Goal: Transaction & Acquisition: Purchase product/service

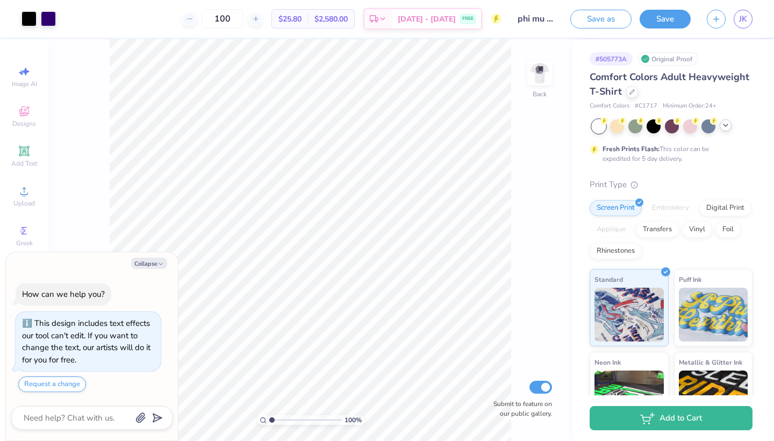
click at [726, 127] on icon at bounding box center [725, 125] width 9 height 9
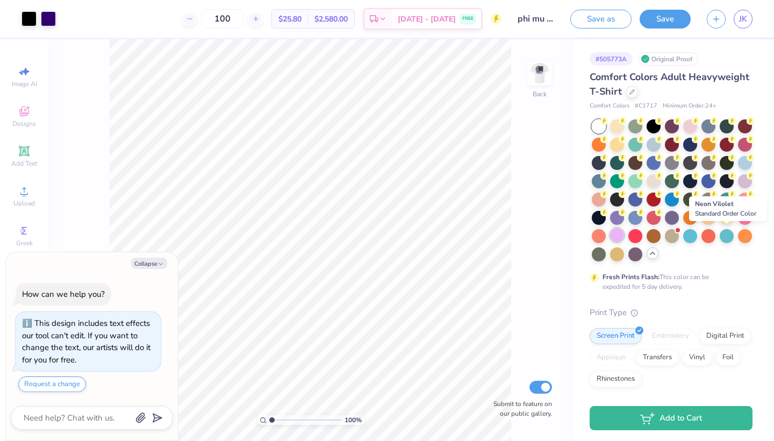
click at [624, 233] on div at bounding box center [617, 235] width 14 height 14
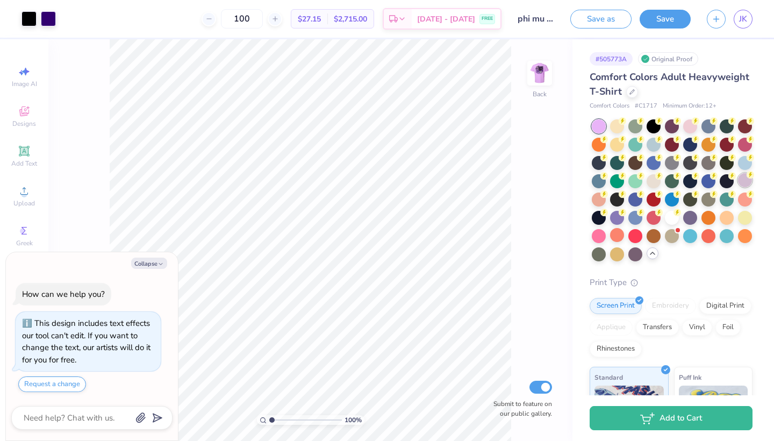
click at [738, 187] on div at bounding box center [745, 180] width 14 height 14
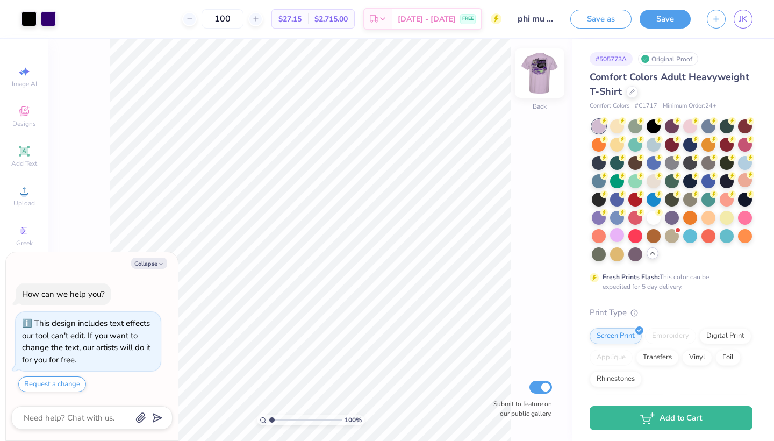
click at [546, 69] on img at bounding box center [539, 73] width 43 height 43
click at [634, 88] on icon at bounding box center [631, 90] width 5 height 5
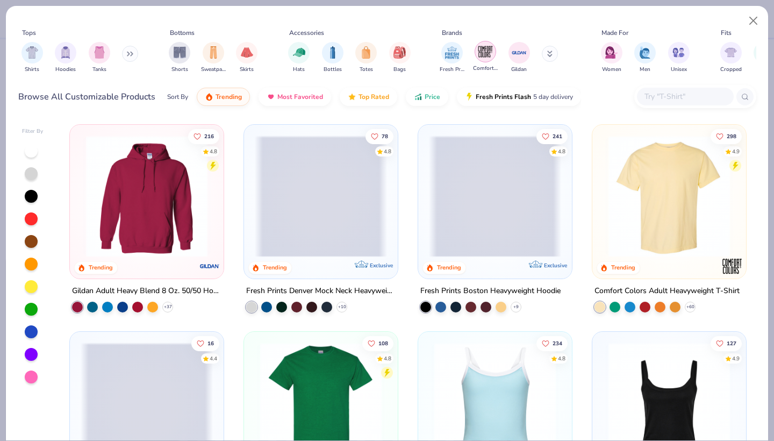
click at [480, 61] on div "filter for Comfort Colors" at bounding box center [484, 51] width 21 height 21
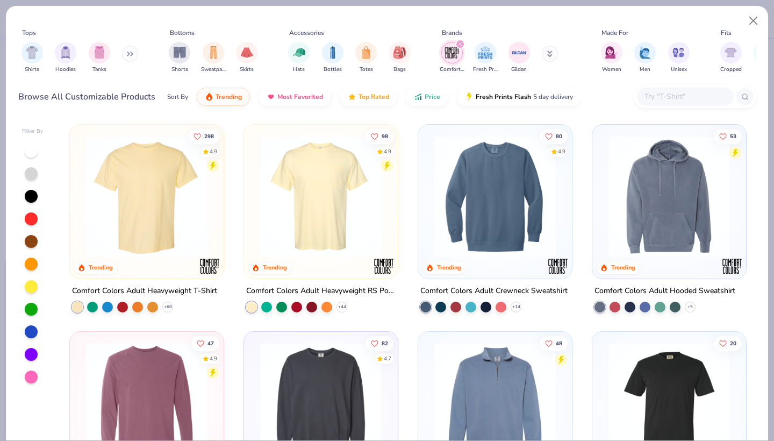
scroll to position [8, 0]
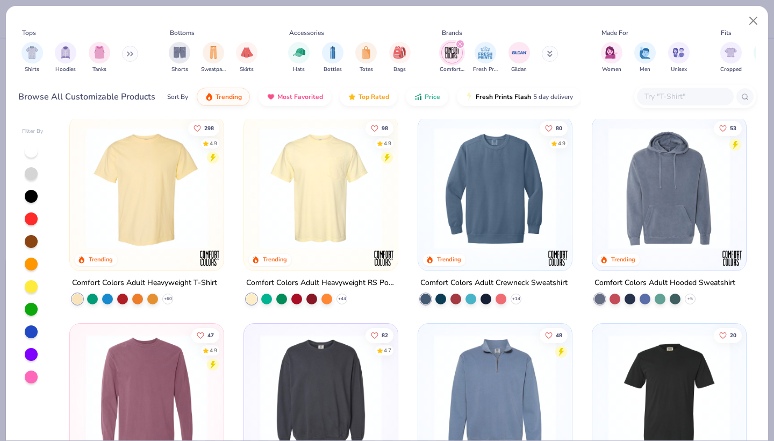
click at [292, 225] on img at bounding box center [321, 187] width 132 height 121
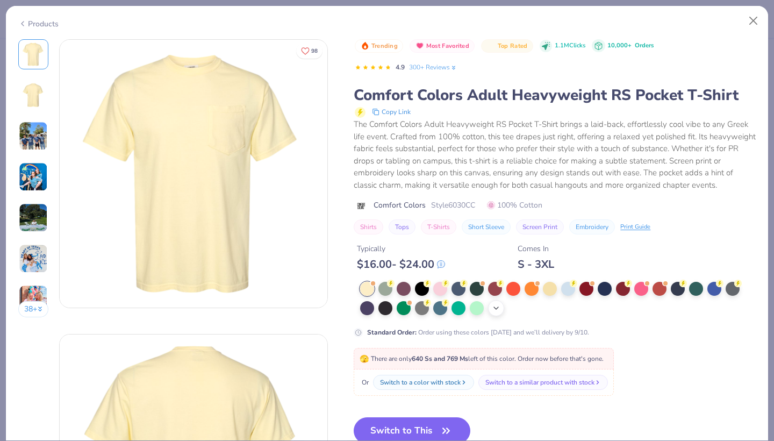
click at [500, 312] on icon at bounding box center [496, 308] width 9 height 9
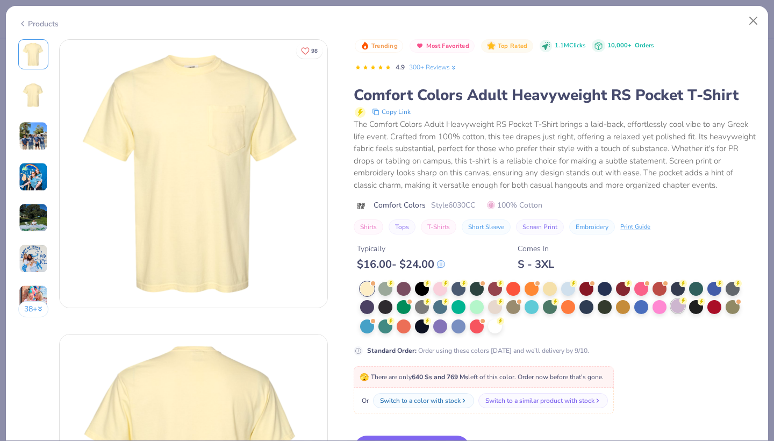
click at [679, 313] on div at bounding box center [677, 306] width 14 height 14
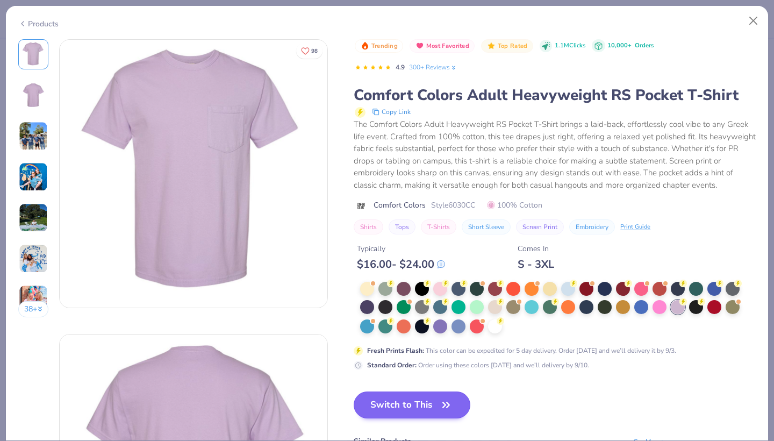
click at [386, 410] on button "Switch to This" at bounding box center [411, 404] width 117 height 27
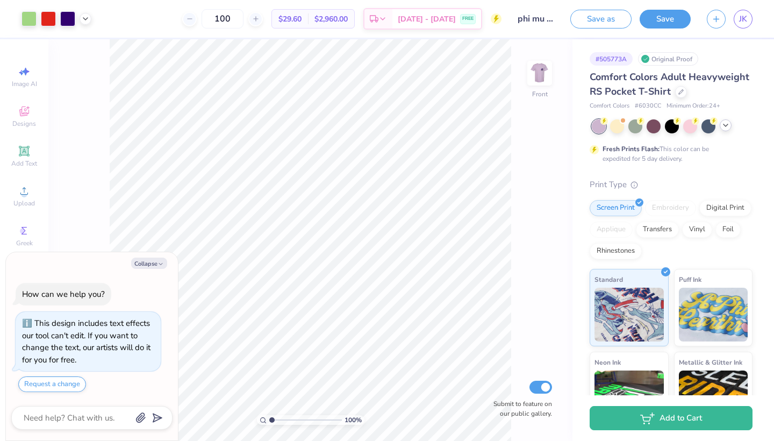
click at [727, 129] on icon at bounding box center [725, 125] width 9 height 9
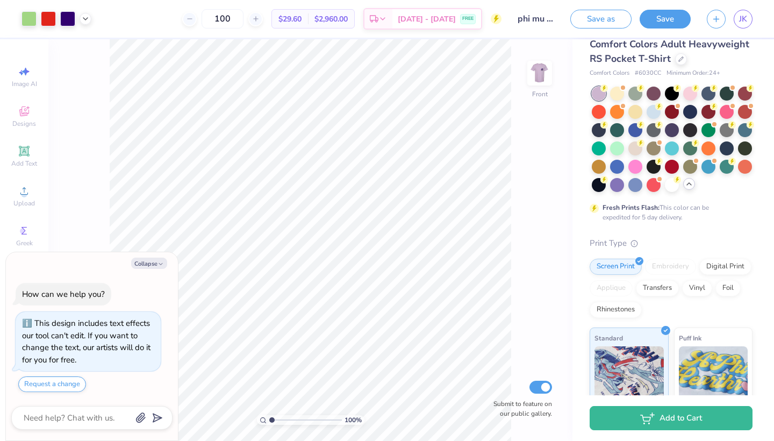
scroll to position [24, 0]
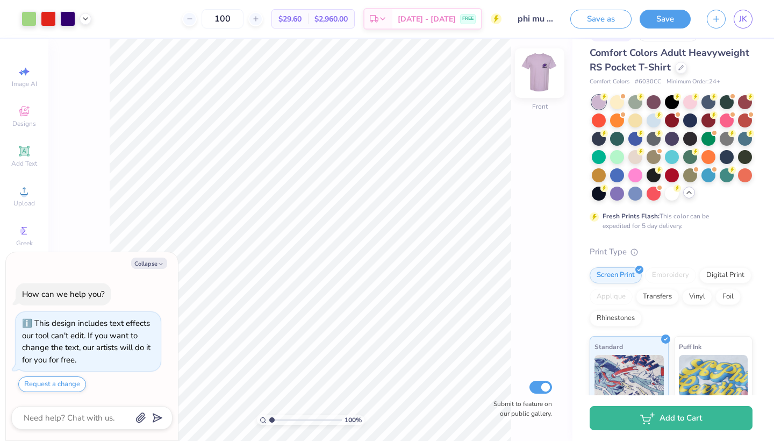
click at [539, 76] on img at bounding box center [539, 73] width 43 height 43
click at [538, 79] on img at bounding box center [539, 73] width 43 height 43
click at [542, 75] on img at bounding box center [539, 73] width 43 height 43
click at [535, 73] on img at bounding box center [539, 73] width 43 height 43
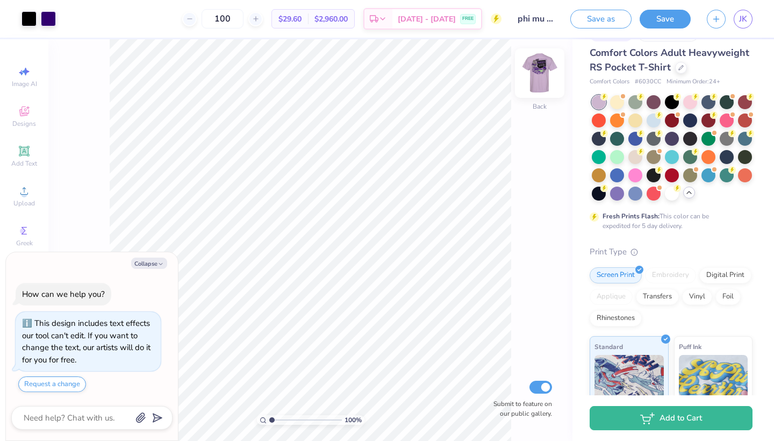
click at [535, 78] on img at bounding box center [539, 73] width 43 height 43
click at [543, 72] on img at bounding box center [539, 73] width 43 height 43
click at [665, 199] on div at bounding box center [672, 192] width 14 height 14
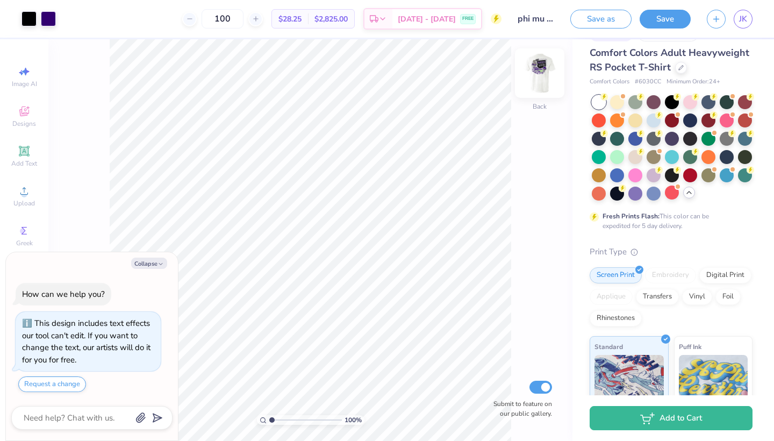
click at [531, 70] on img at bounding box center [539, 73] width 43 height 43
click at [534, 81] on img at bounding box center [539, 73] width 43 height 43
click at [642, 199] on div at bounding box center [635, 192] width 14 height 14
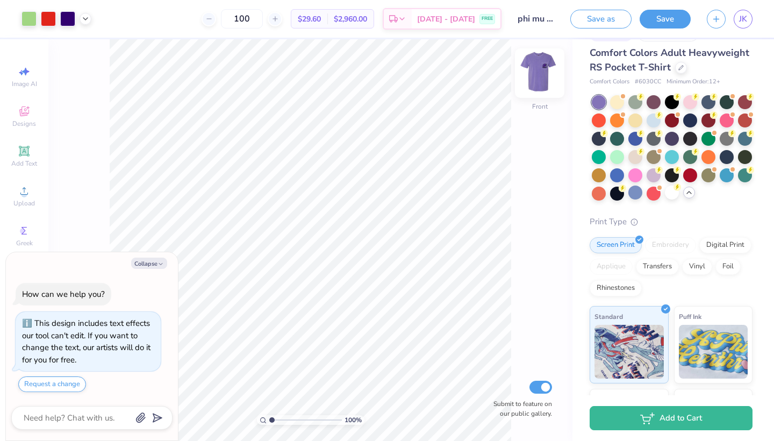
click at [536, 63] on img at bounding box center [539, 73] width 43 height 43
click at [538, 69] on img at bounding box center [539, 73] width 43 height 43
click at [679, 145] on div at bounding box center [672, 138] width 14 height 14
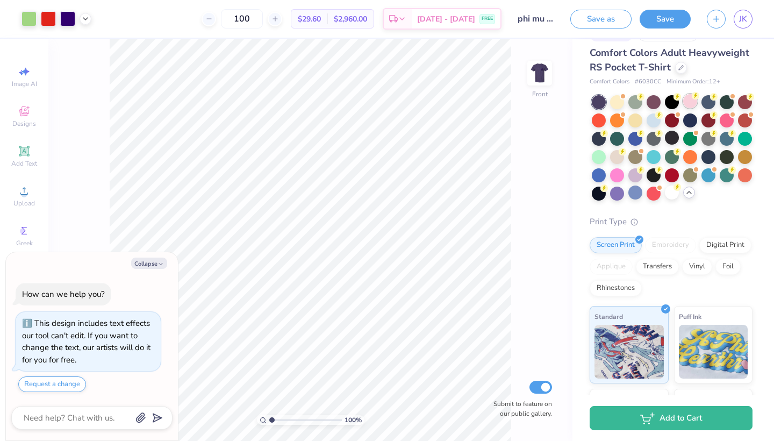
click at [692, 108] on div at bounding box center [690, 101] width 14 height 14
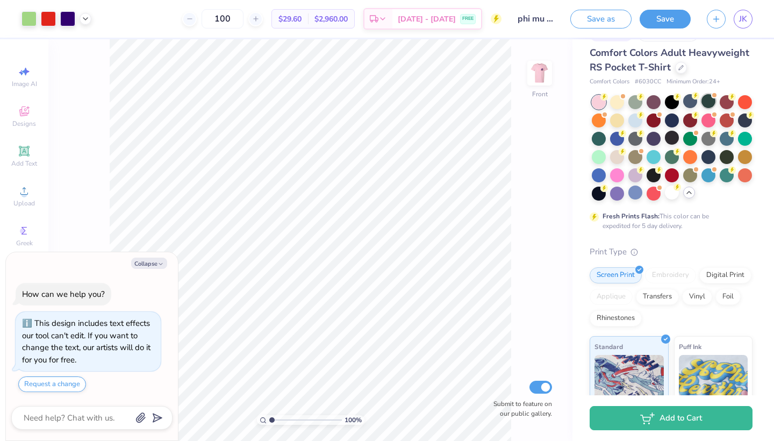
click at [710, 108] on div at bounding box center [708, 101] width 14 height 14
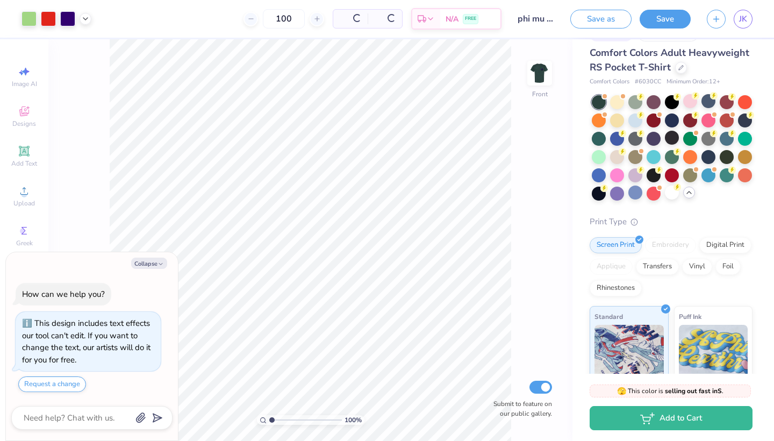
scroll to position [153, 0]
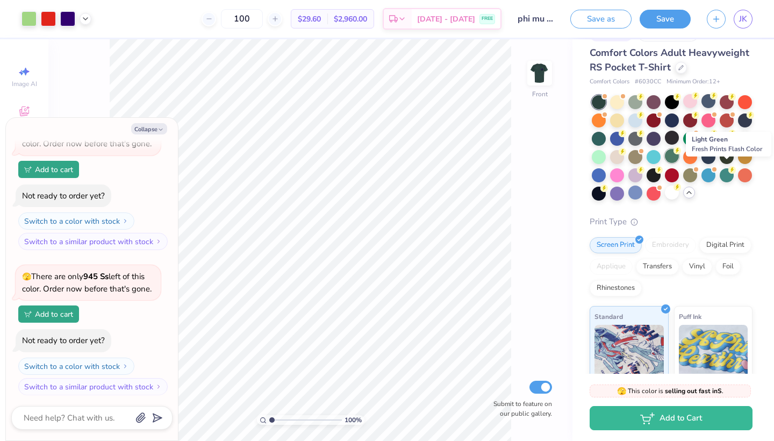
click at [681, 154] on icon at bounding box center [677, 151] width 8 height 8
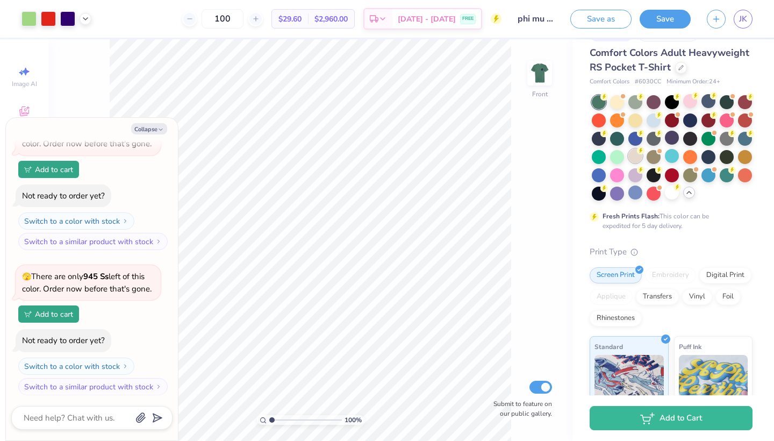
click at [642, 163] on div at bounding box center [635, 156] width 14 height 14
click at [644, 172] on icon at bounding box center [641, 169] width 8 height 8
click at [549, 77] on img at bounding box center [539, 73] width 43 height 43
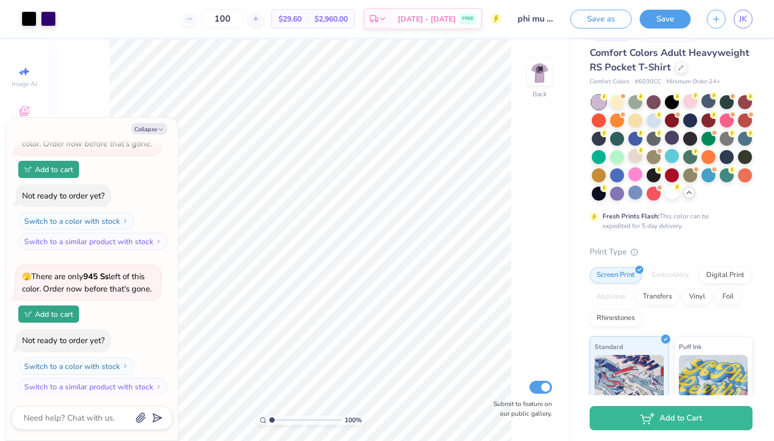
click at [597, 109] on div at bounding box center [598, 102] width 14 height 14
click at [713, 230] on div "Fresh Prints Flash: This color can be expedited for 5 day delivery." at bounding box center [670, 162] width 163 height 135
click at [549, 83] on img at bounding box center [539, 73] width 43 height 43
type textarea "x"
click at [283, 419] on input "range" at bounding box center [305, 420] width 73 height 10
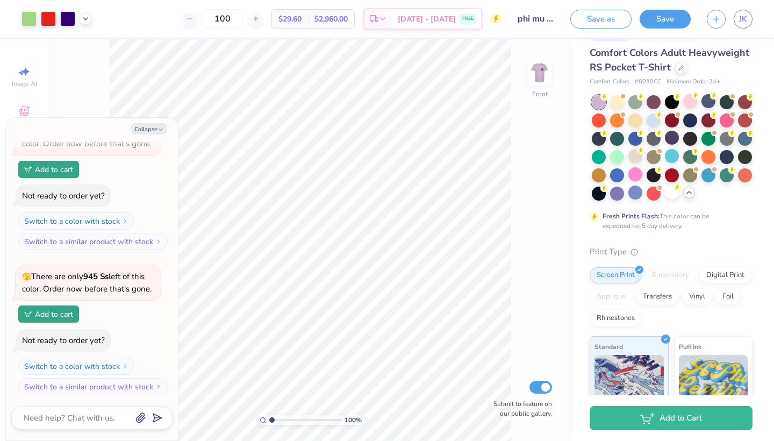
drag, startPoint x: 275, startPoint y: 418, endPoint x: 247, endPoint y: 420, distance: 28.0
type input "1"
click at [247, 420] on div "100 %" at bounding box center [310, 239] width 401 height 401
click at [145, 129] on button "Collapse" at bounding box center [149, 128] width 36 height 11
type textarea "x"
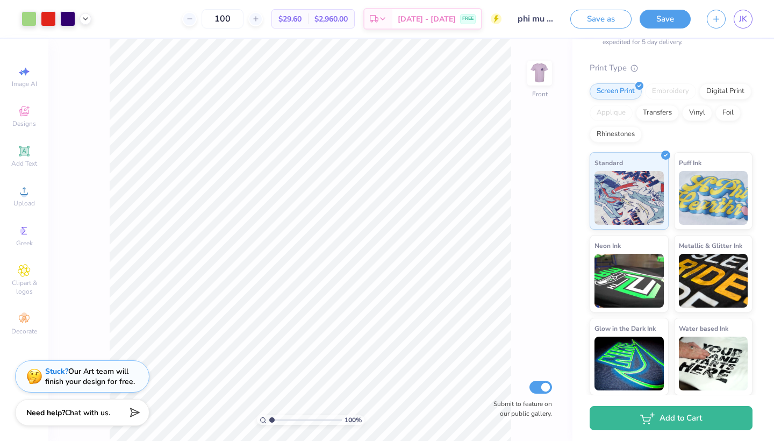
scroll to position [214, 0]
